Goal: Information Seeking & Learning: Learn about a topic

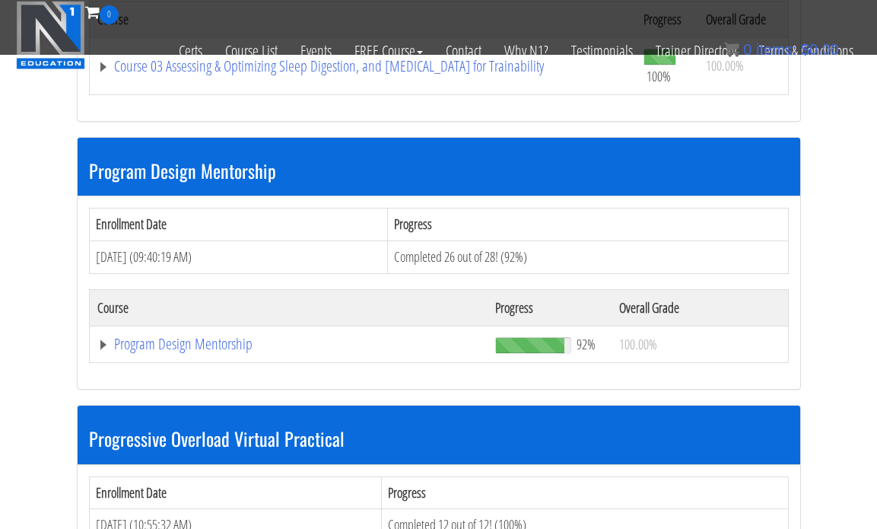
scroll to position [1517, 0]
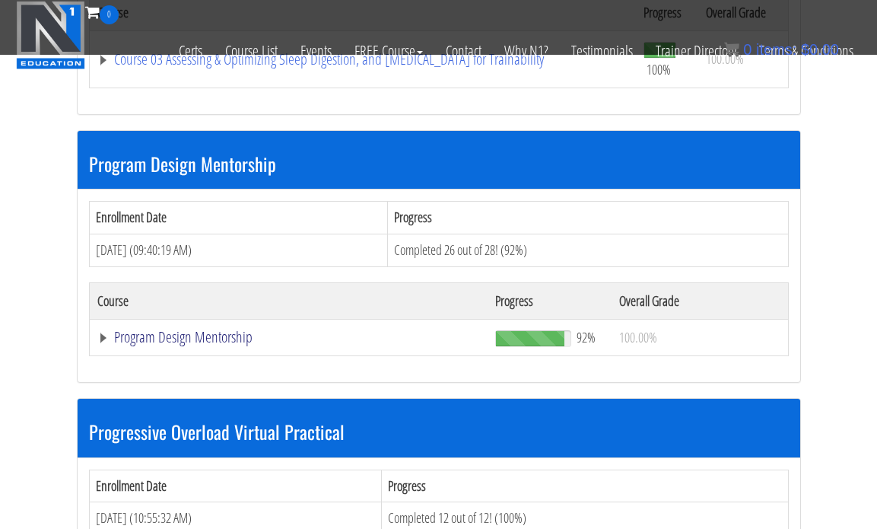
click at [178, 341] on link "Program Design Mentorship" at bounding box center [288, 336] width 383 height 15
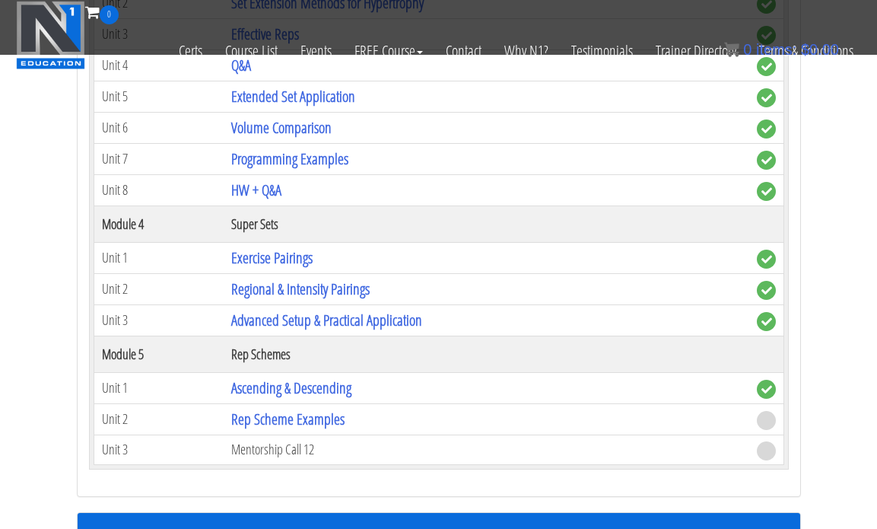
scroll to position [2632, 0]
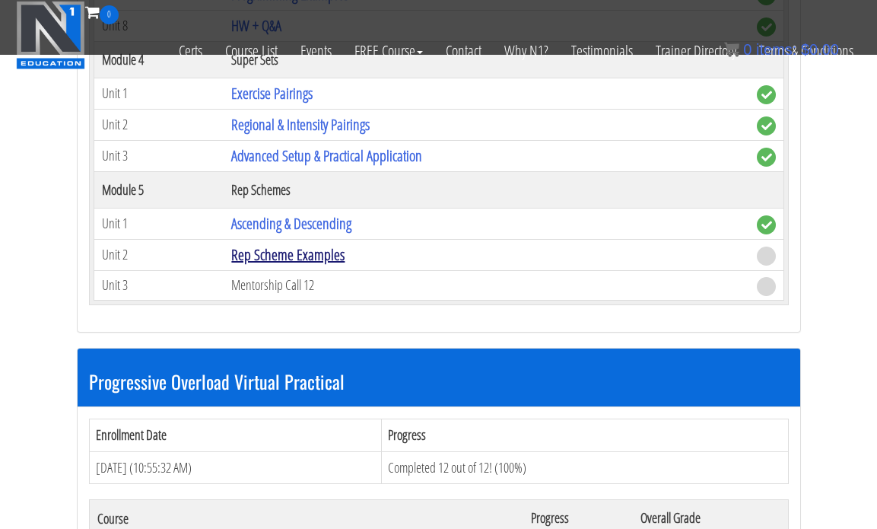
click at [246, 259] on link "Rep Scheme Examples" at bounding box center [287, 254] width 113 height 21
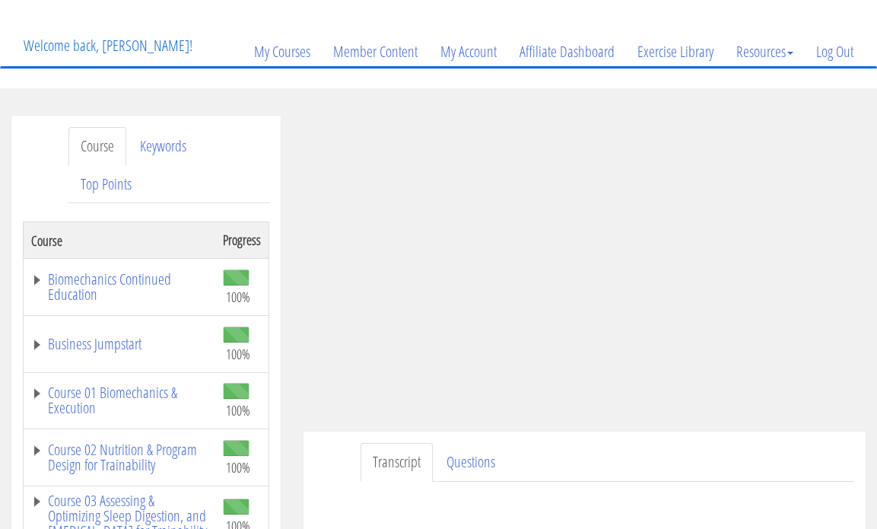
scroll to position [85, 0]
